Goal: Download file/media

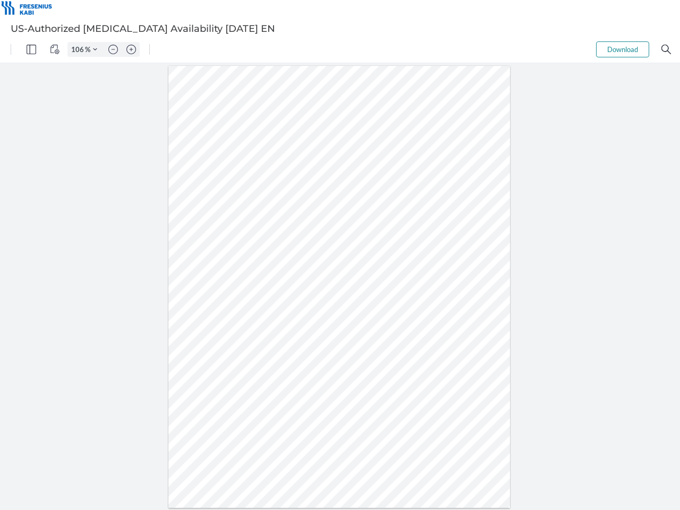
click at [31, 49] on img "Panel" at bounding box center [32, 50] width 10 height 10
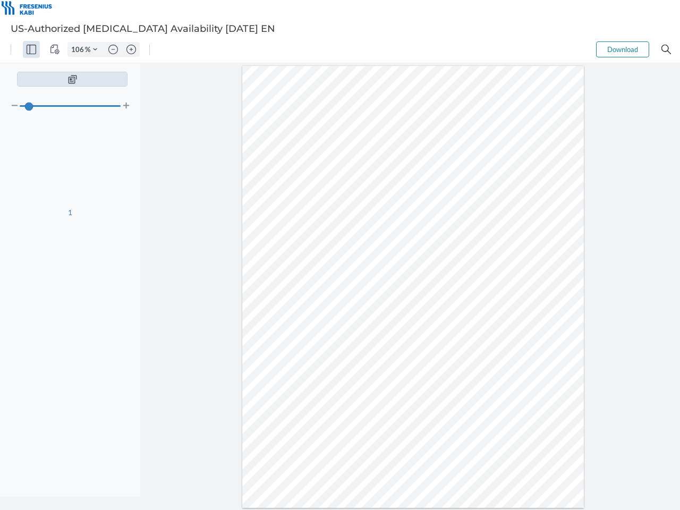
click at [55, 49] on img "View Controls" at bounding box center [55, 50] width 10 height 10
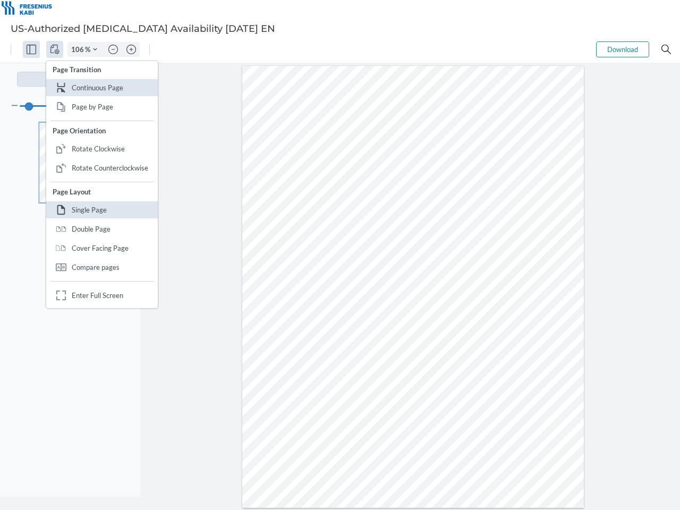
click at [79, 49] on input "106" at bounding box center [76, 50] width 17 height 10
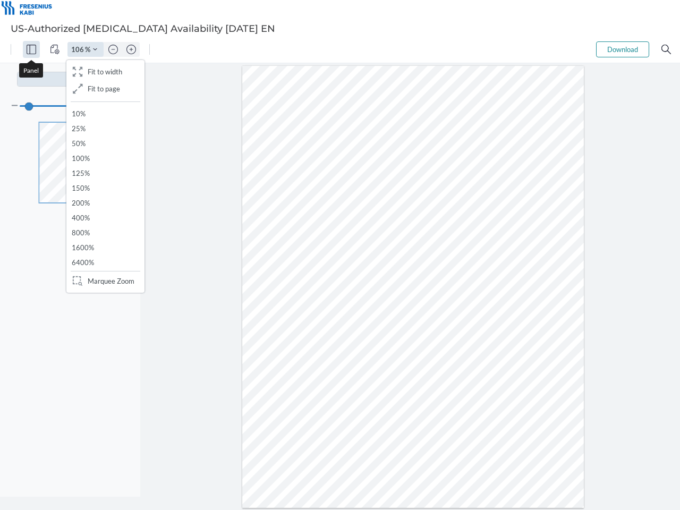
click at [95, 49] on img "Zoom Controls" at bounding box center [95, 49] width 4 height 4
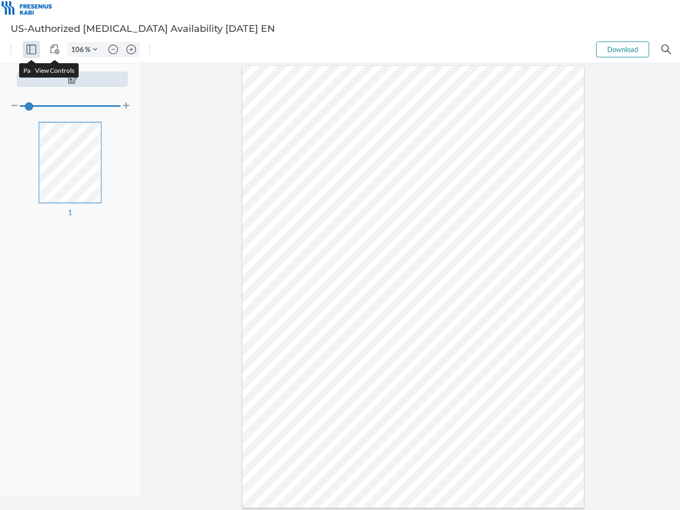
click at [113, 49] on img "Zoom out" at bounding box center [113, 50] width 10 height 10
click at [131, 49] on img "Zoom in" at bounding box center [131, 50] width 10 height 10
type input "106"
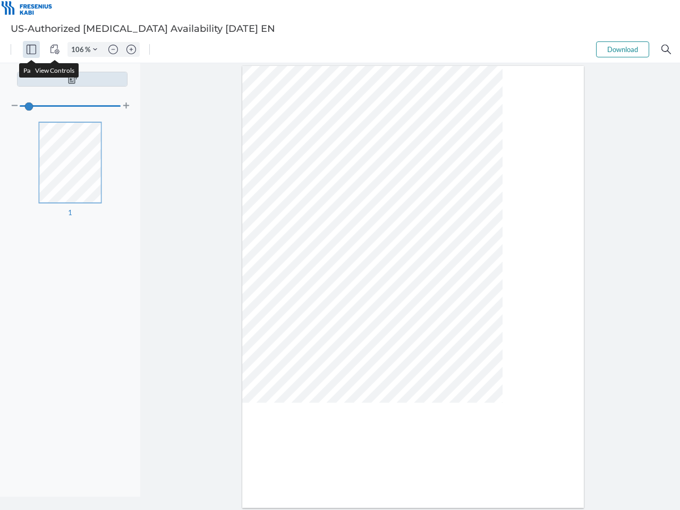
click at [623, 49] on button "Download" at bounding box center [622, 49] width 53 height 16
click at [666, 49] on img "Search" at bounding box center [667, 50] width 10 height 10
